Goal: Information Seeking & Learning: Learn about a topic

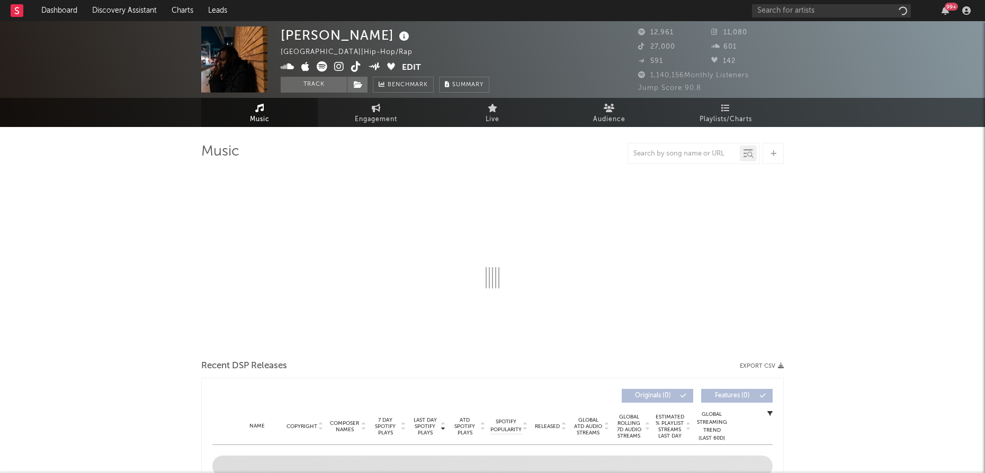
select select "1w"
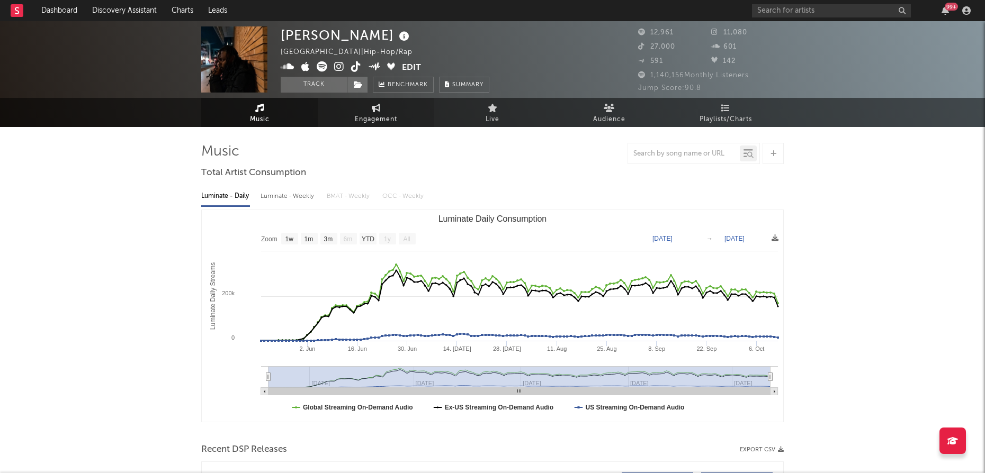
click at [365, 115] on span "Engagement" at bounding box center [376, 119] width 42 height 13
select select "1w"
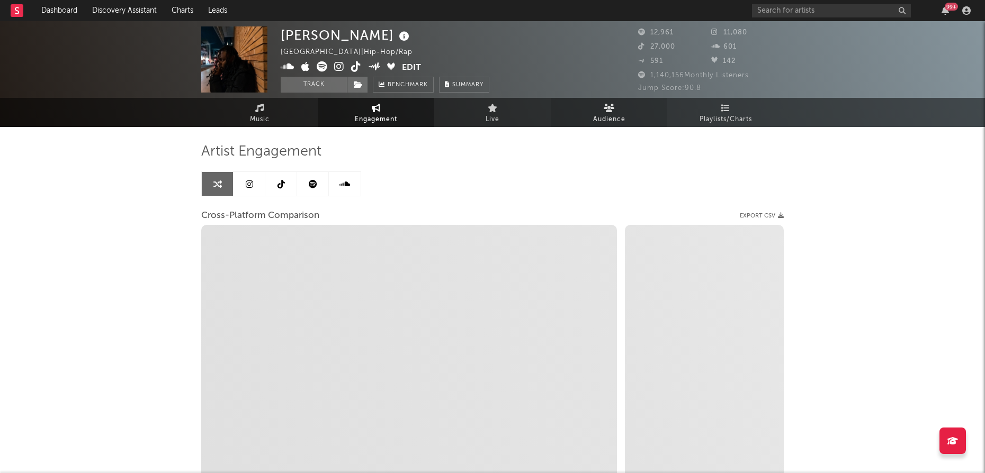
click at [619, 116] on span "Audience" at bounding box center [609, 119] width 32 height 13
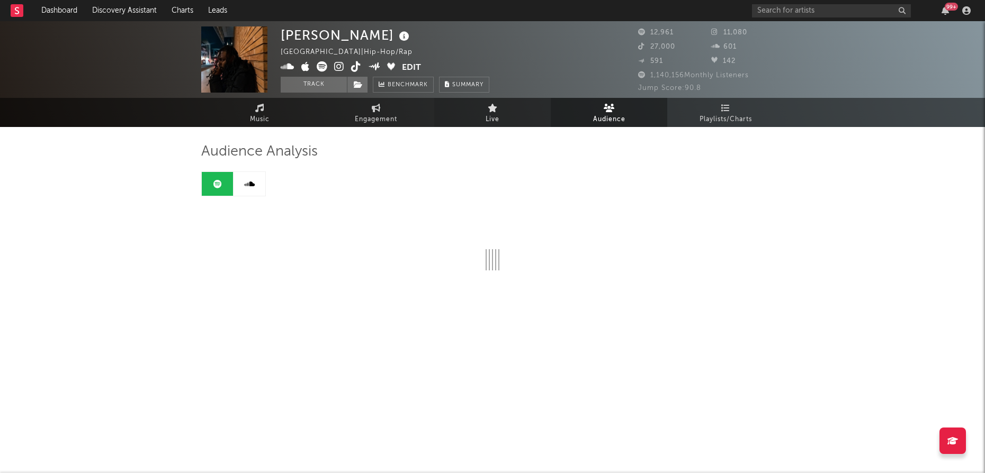
click at [507, 107] on link "Live" at bounding box center [492, 112] width 116 height 29
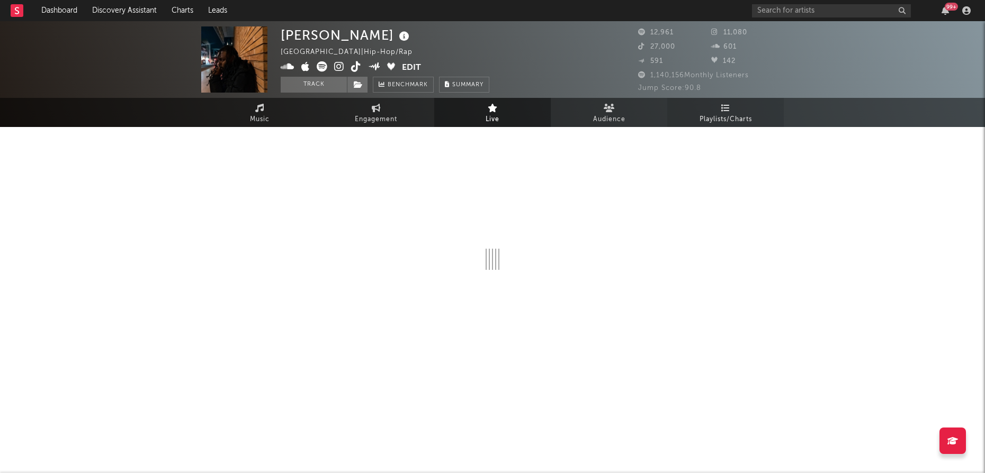
click at [722, 116] on span "Playlists/Charts" at bounding box center [725, 119] width 52 height 13
click at [608, 115] on span "Audience" at bounding box center [609, 119] width 32 height 13
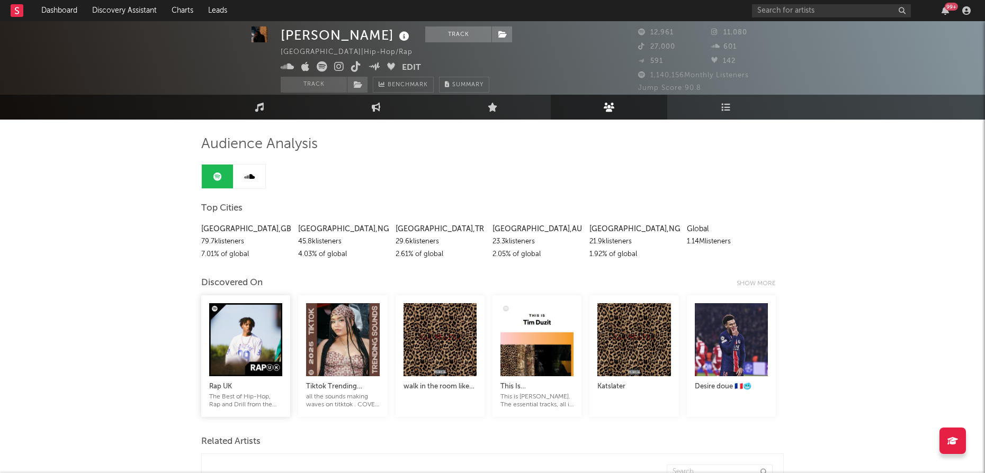
scroll to position [11, 0]
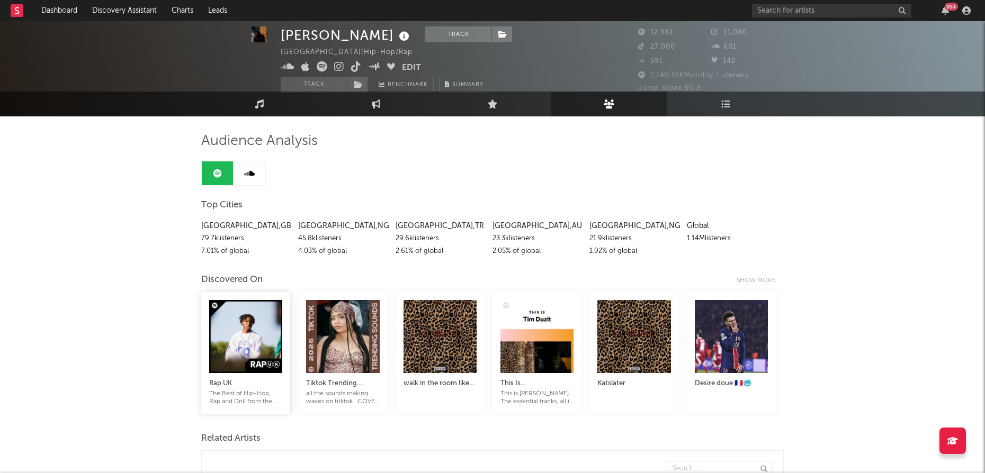
click at [251, 311] on div at bounding box center [245, 336] width 73 height 73
